Goal: Find specific fact: Find specific fact

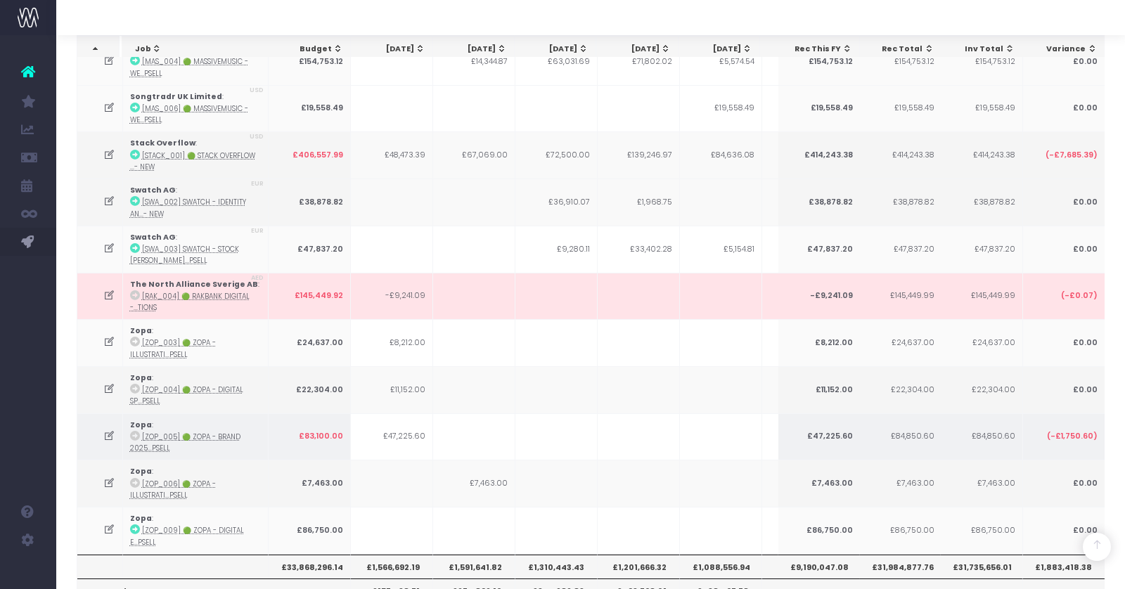
scroll to position [0, 221]
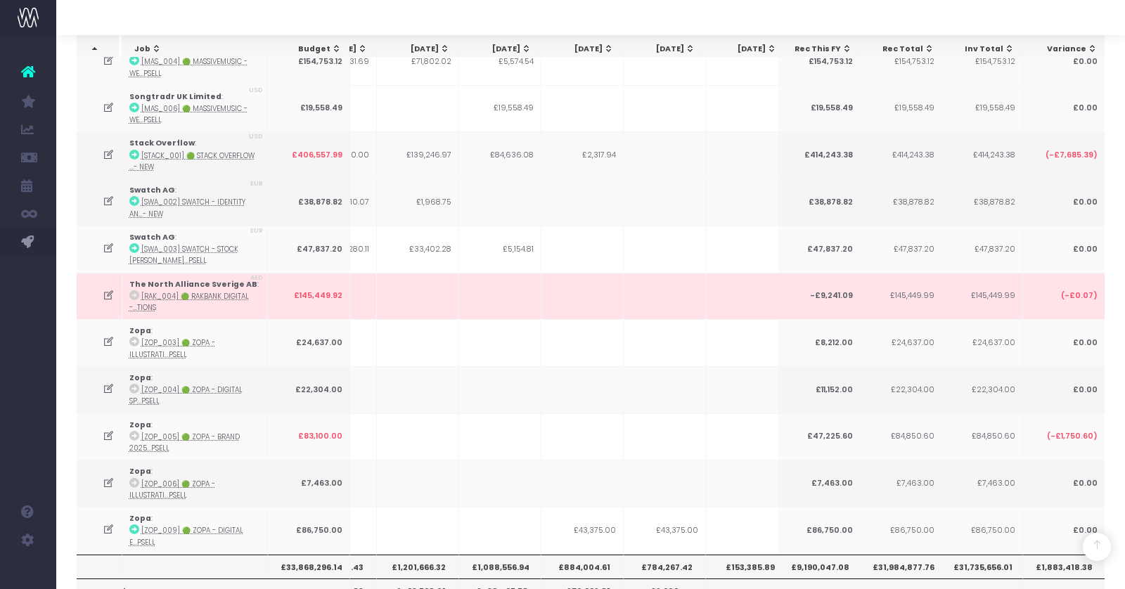
click at [578, 555] on th "£884,004.61" at bounding box center [582, 567] width 82 height 24
copy th "£884,004.61"
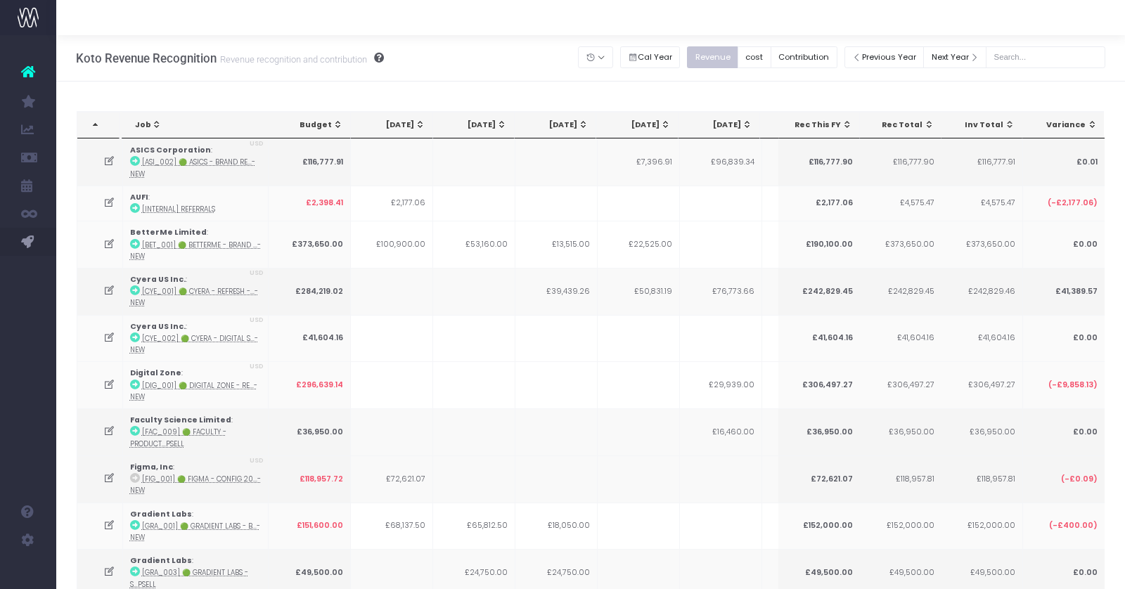
click at [1054, 70] on div "Previous Year Next Year" at bounding box center [974, 57] width 261 height 29
click at [1042, 60] on input "text" at bounding box center [1044, 57] width 119 height 22
type input "i"
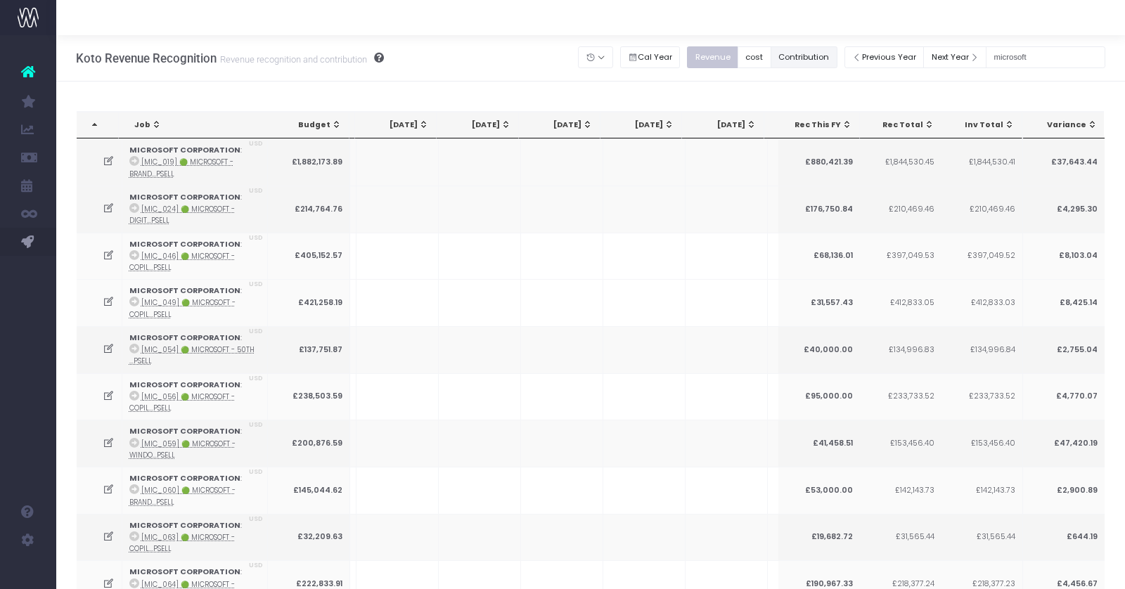
click at [822, 59] on button "Contribution" at bounding box center [803, 57] width 67 height 22
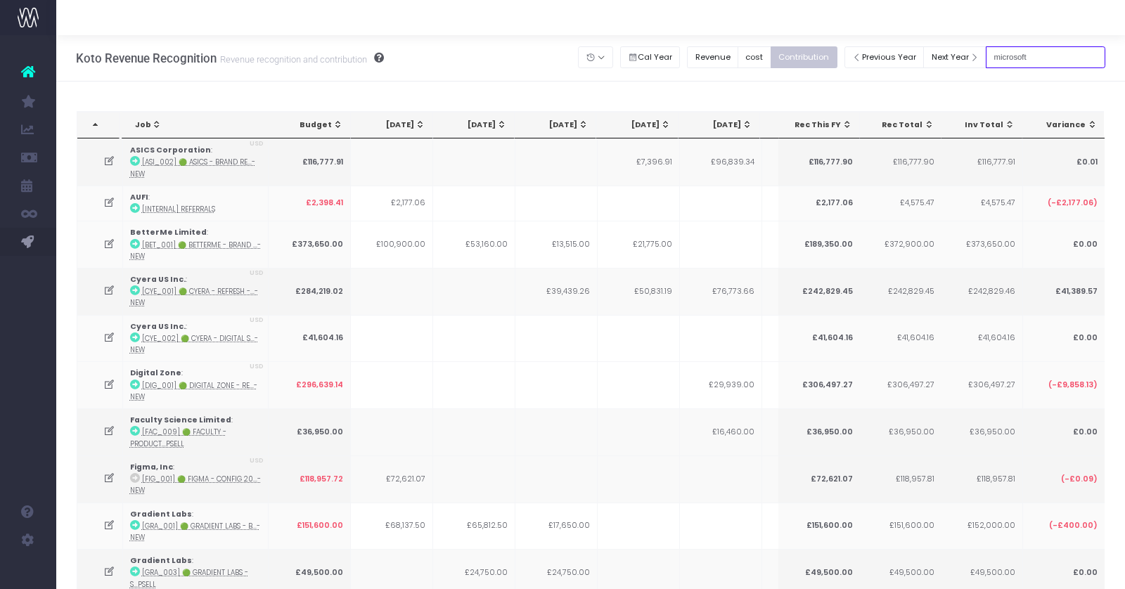
click at [1034, 53] on input "microsoft" at bounding box center [1044, 57] width 119 height 22
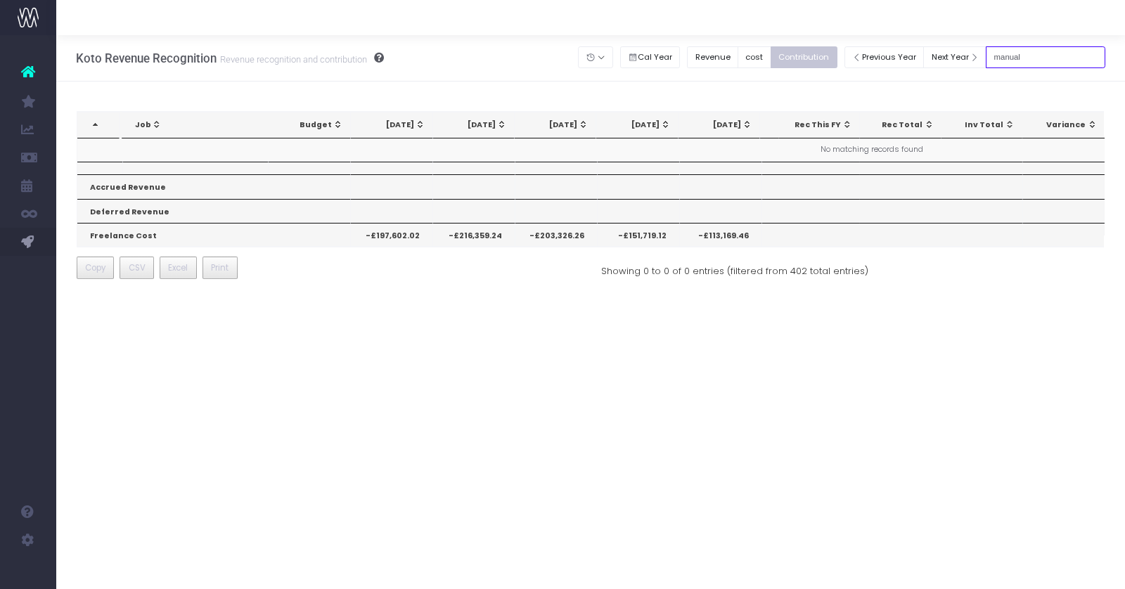
type input "manual"
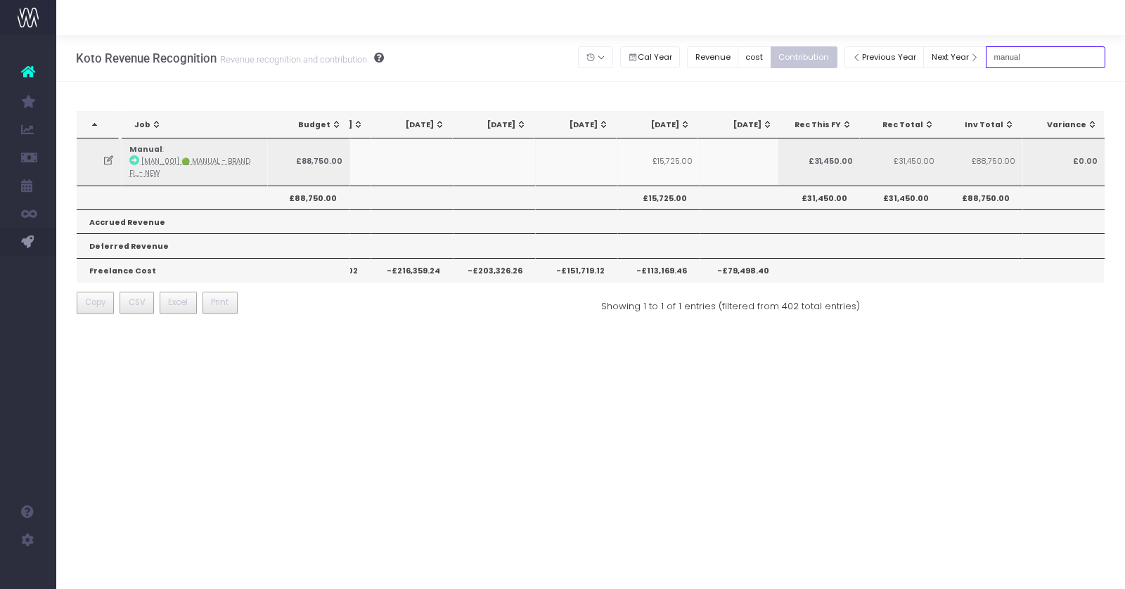
scroll to position [0, 105]
click at [1027, 60] on input "manual" at bounding box center [1044, 57] width 119 height 22
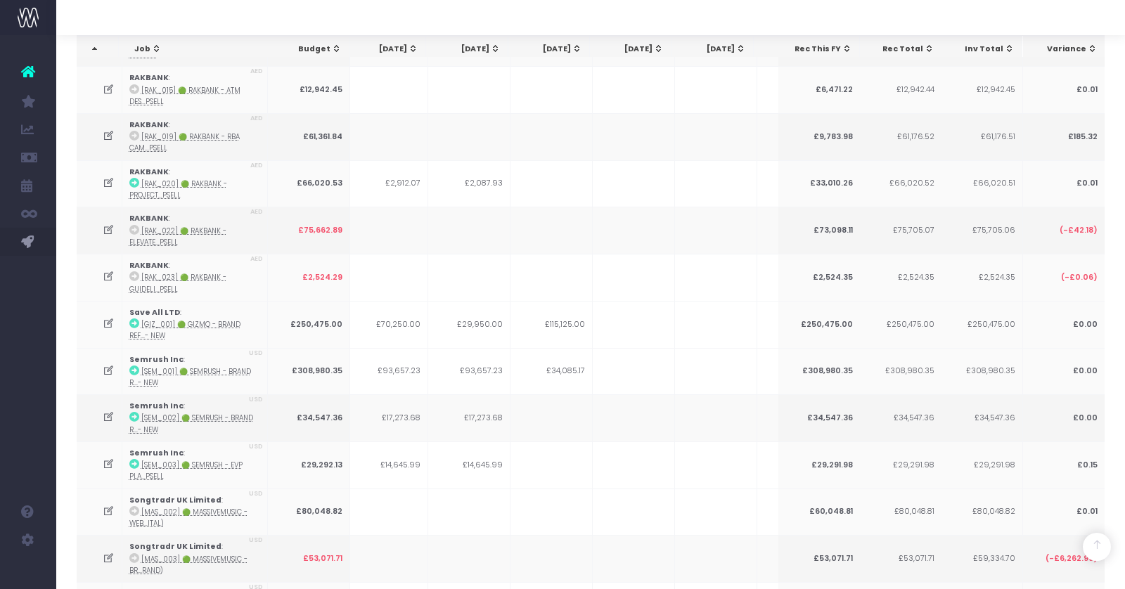
scroll to position [3677, 0]
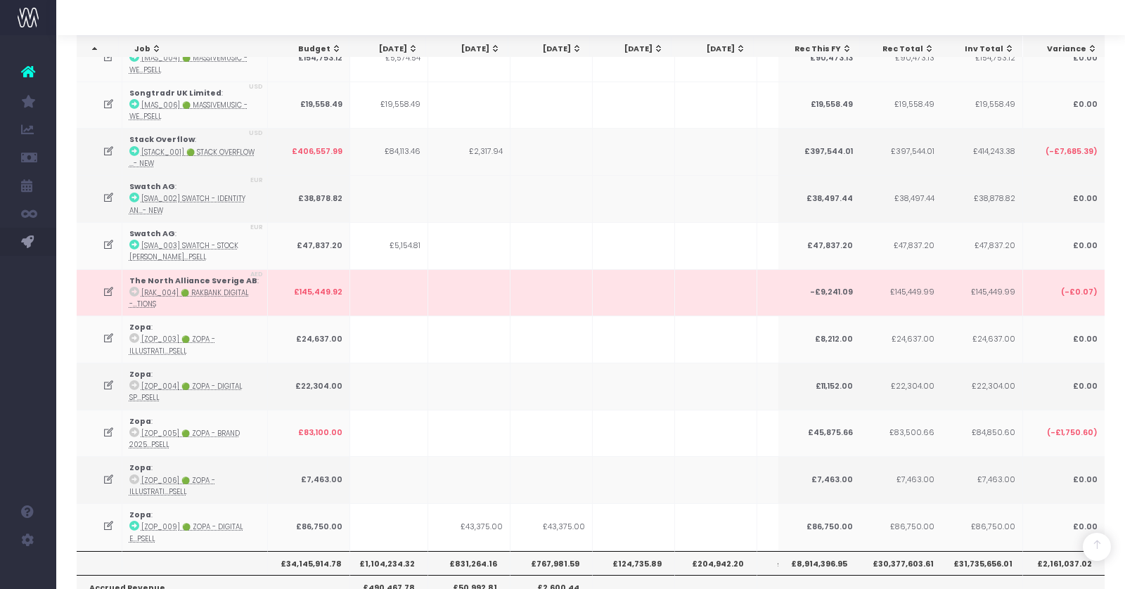
click at [472, 551] on th "£831,264.16" at bounding box center [469, 563] width 82 height 24
click at [543, 551] on th "£767,981.59" at bounding box center [551, 563] width 82 height 24
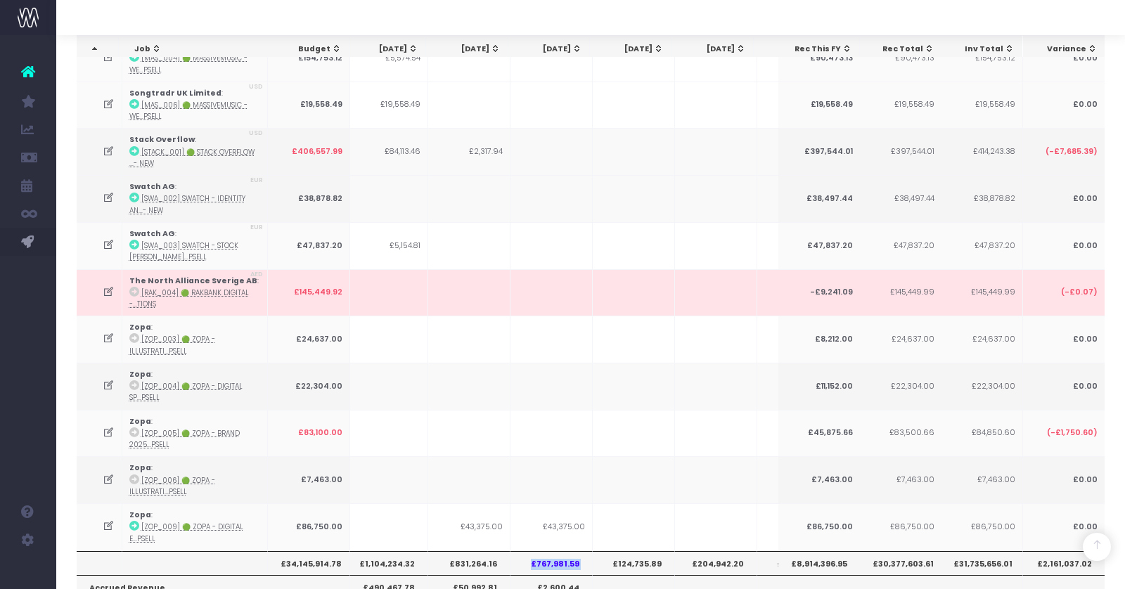
click at [543, 551] on th "£767,981.59" at bounding box center [551, 563] width 82 height 24
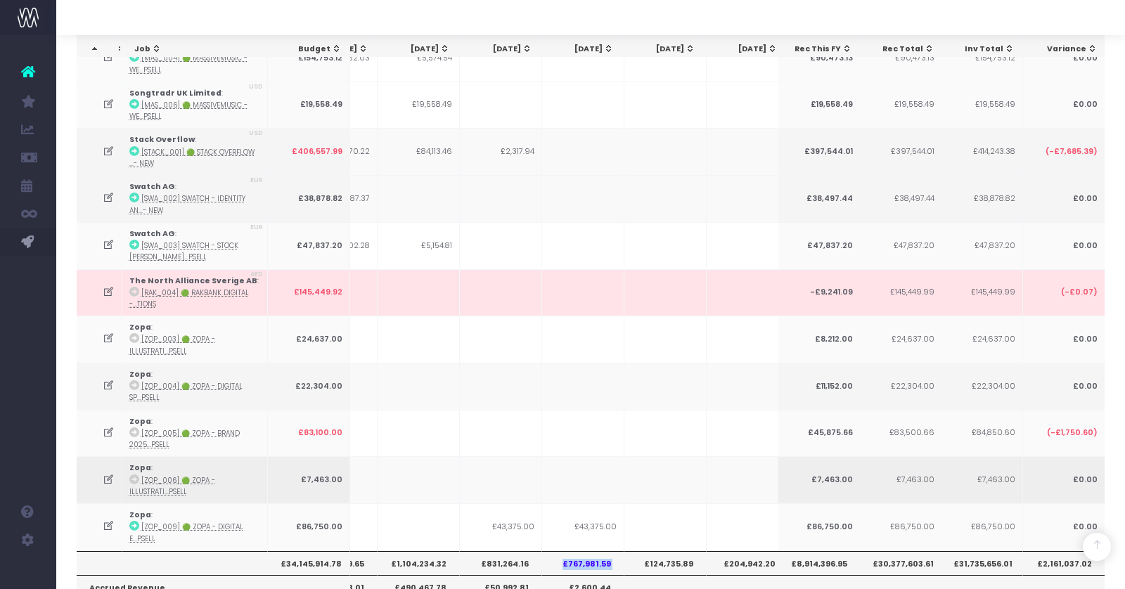
scroll to position [0, 299]
click at [413, 551] on th "£1,104,234.32" at bounding box center [422, 563] width 82 height 24
